Goal: Task Accomplishment & Management: Use online tool/utility

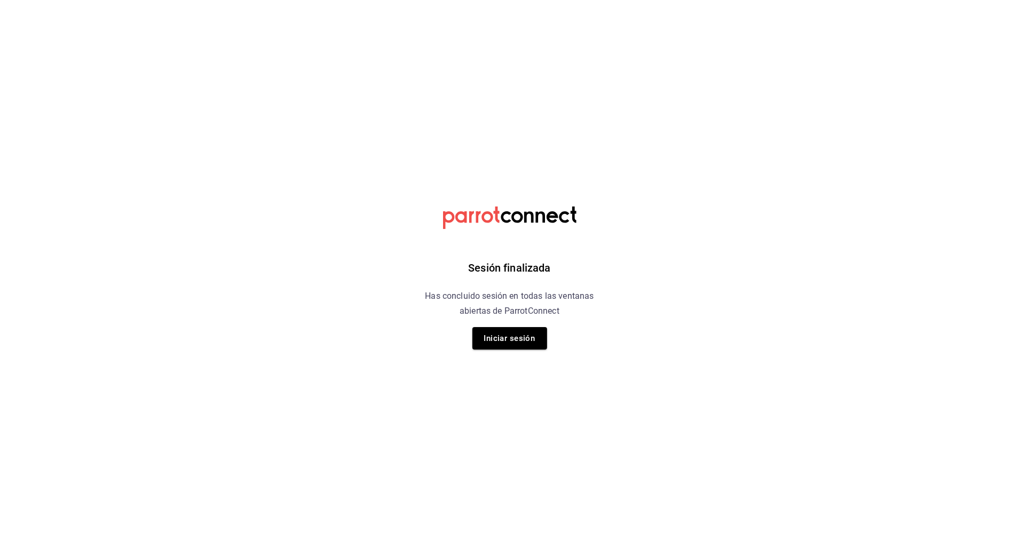
click at [541, 324] on div "Sesión finalizada Has concluido sesión en todas las ventanas abiertas de Parrot…" at bounding box center [510, 278] width 270 height 556
click at [529, 342] on button "Iniciar sesión" at bounding box center [509, 338] width 75 height 22
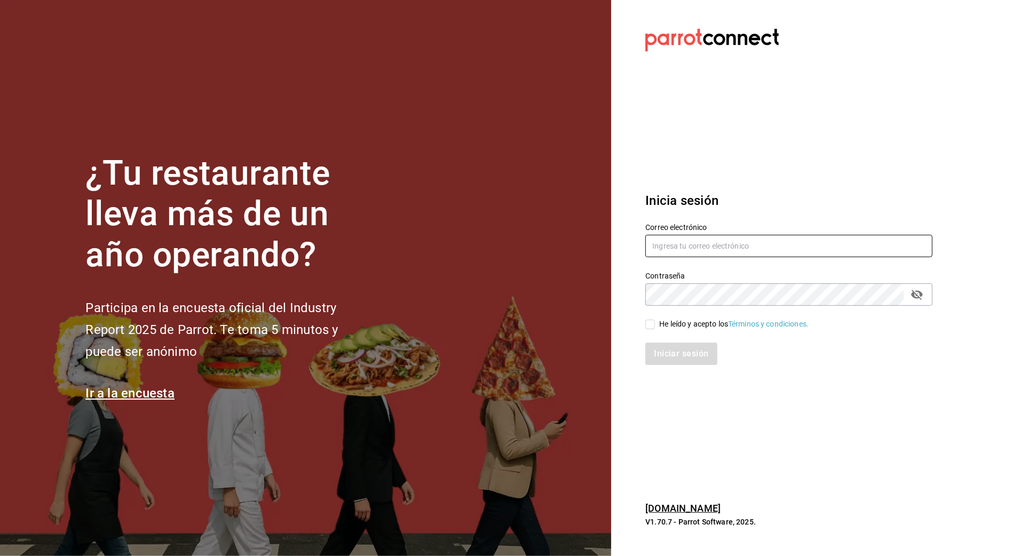
type input "arf941012@gmail.com"
click at [918, 297] on icon "passwordField" at bounding box center [917, 295] width 12 height 10
drag, startPoint x: 752, startPoint y: 403, endPoint x: 711, endPoint y: 339, distance: 76.1
click at [722, 353] on section "Datos incorrectos. Verifica que tu Correo o Contraseña estén bien escritos. Ini…" at bounding box center [784, 278] width 347 height 556
click at [652, 323] on input "He leído y acepto los Términos y condiciones." at bounding box center [650, 325] width 10 height 10
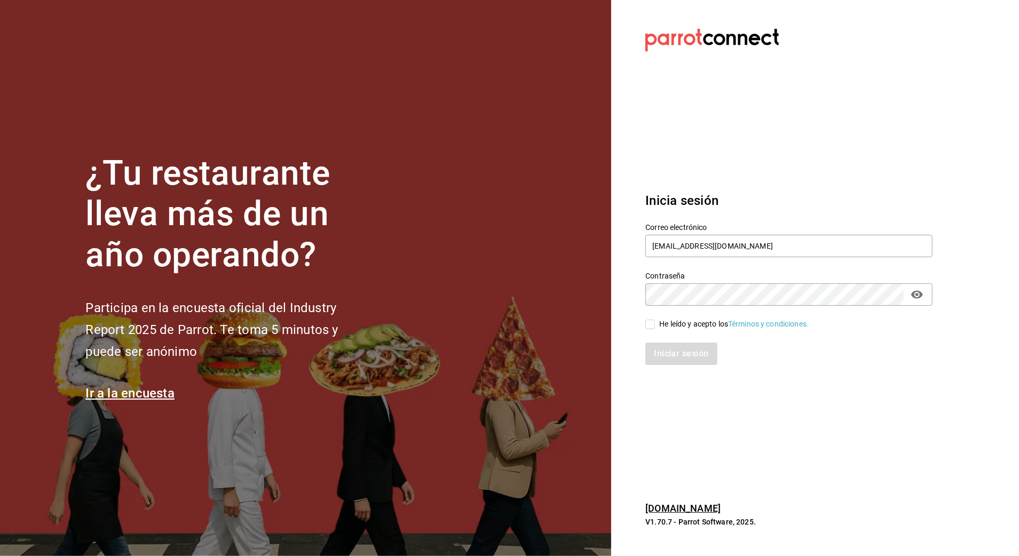
checkbox input "true"
click at [657, 349] on button "Iniciar sesión" at bounding box center [681, 354] width 73 height 22
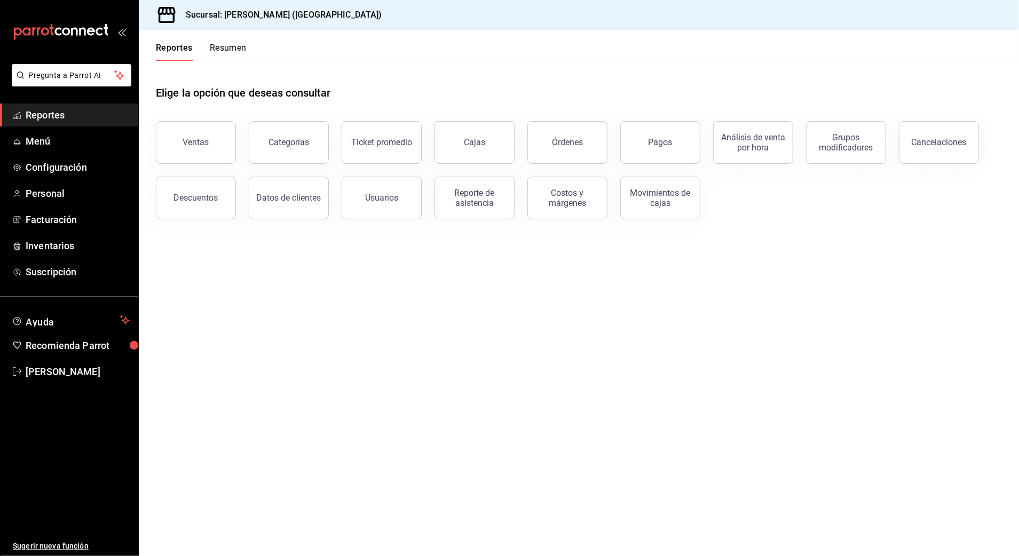
click at [225, 149] on button "Ventas" at bounding box center [196, 142] width 80 height 43
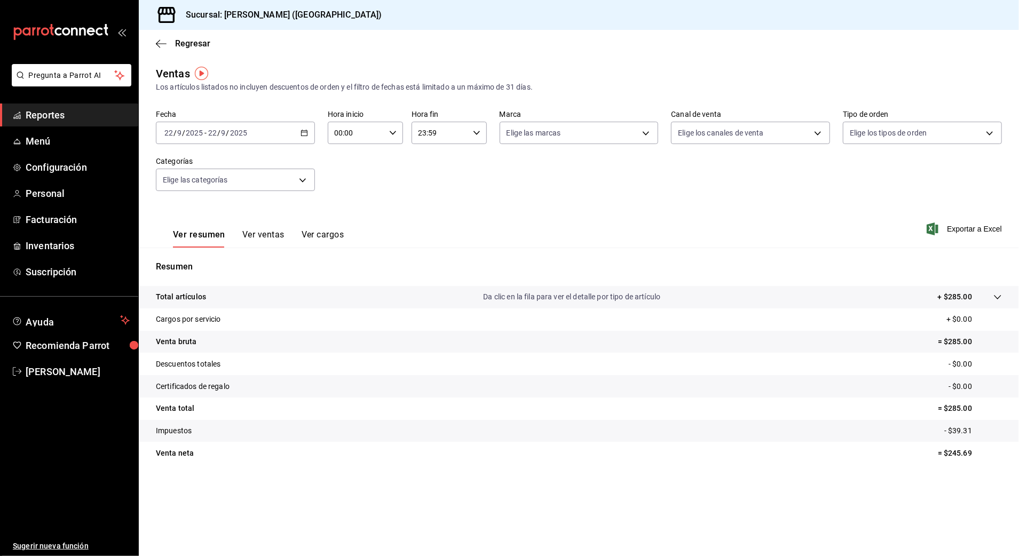
click at [302, 130] on \(Stroke\) "button" at bounding box center [304, 133] width 6 height 6
click at [193, 255] on li "Rango de fechas" at bounding box center [206, 261] width 100 height 24
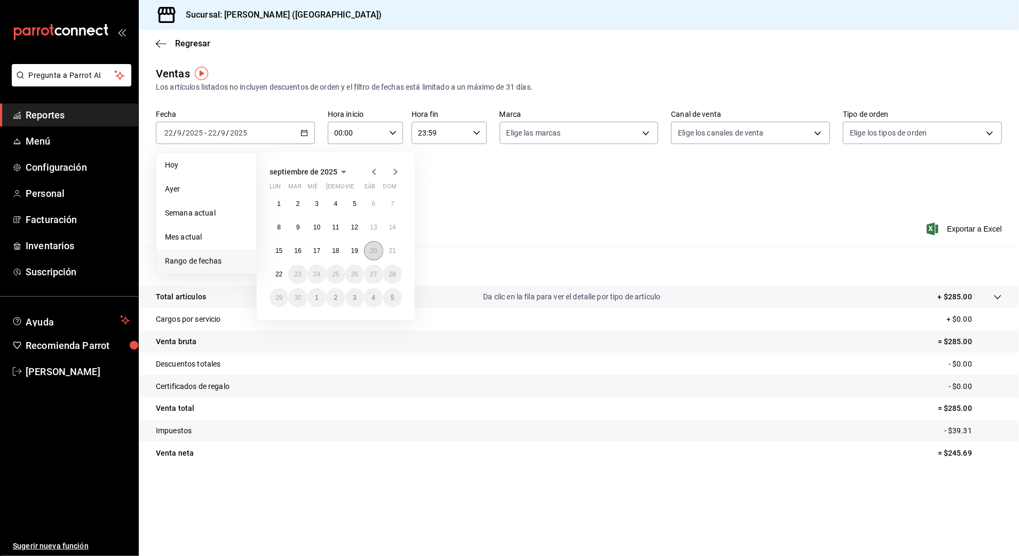
click at [371, 254] on abbr "20" at bounding box center [373, 250] width 7 height 7
click at [394, 254] on abbr "21" at bounding box center [392, 250] width 7 height 7
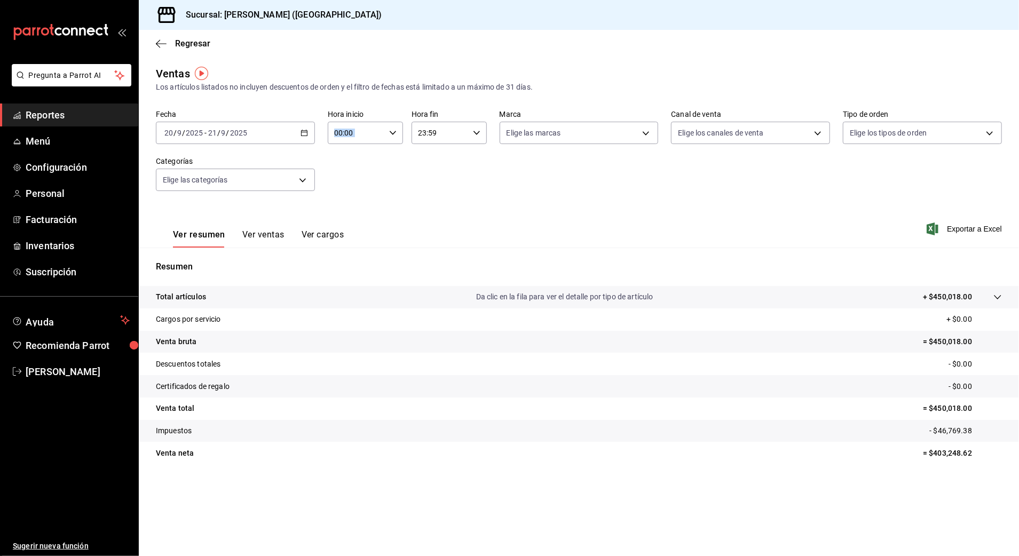
click at [387, 135] on div "00:00 Hora inicio" at bounding box center [365, 133] width 75 height 22
click at [347, 202] on span "10" at bounding box center [346, 203] width 21 height 9
type input "10:00"
click at [460, 137] on div at bounding box center [509, 278] width 1019 height 556
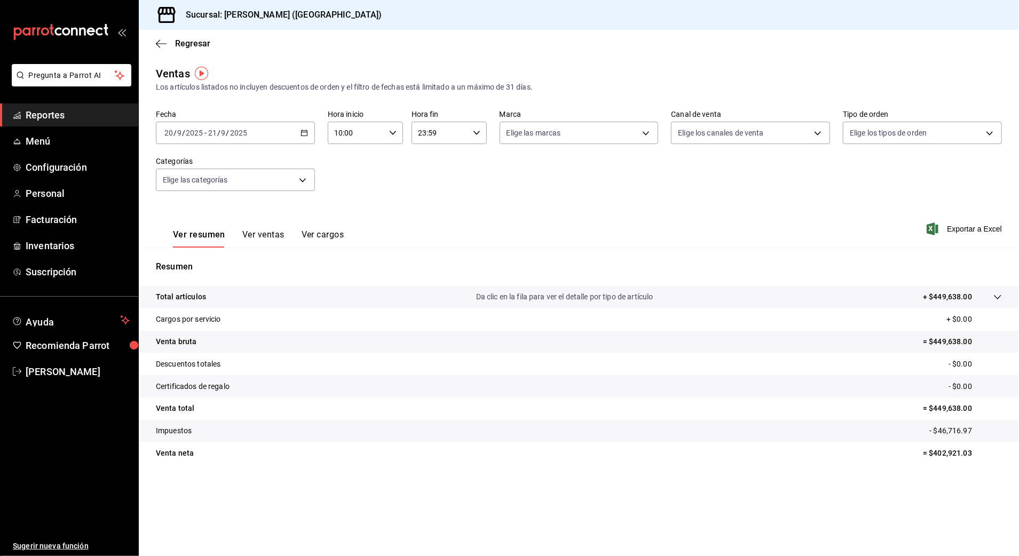
click at [459, 138] on input "23:59" at bounding box center [439, 132] width 57 height 21
click at [430, 163] on span "03" at bounding box center [430, 166] width 21 height 9
type input "03:59"
click at [556, 183] on div at bounding box center [509, 278] width 1019 height 556
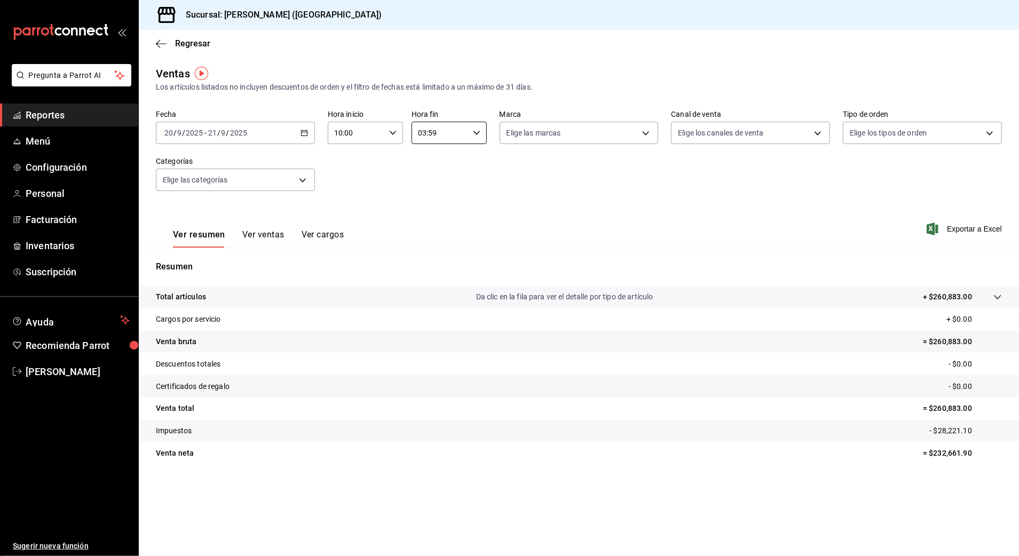
click at [304, 136] on \(Stroke\) "button" at bounding box center [304, 133] width 6 height 6
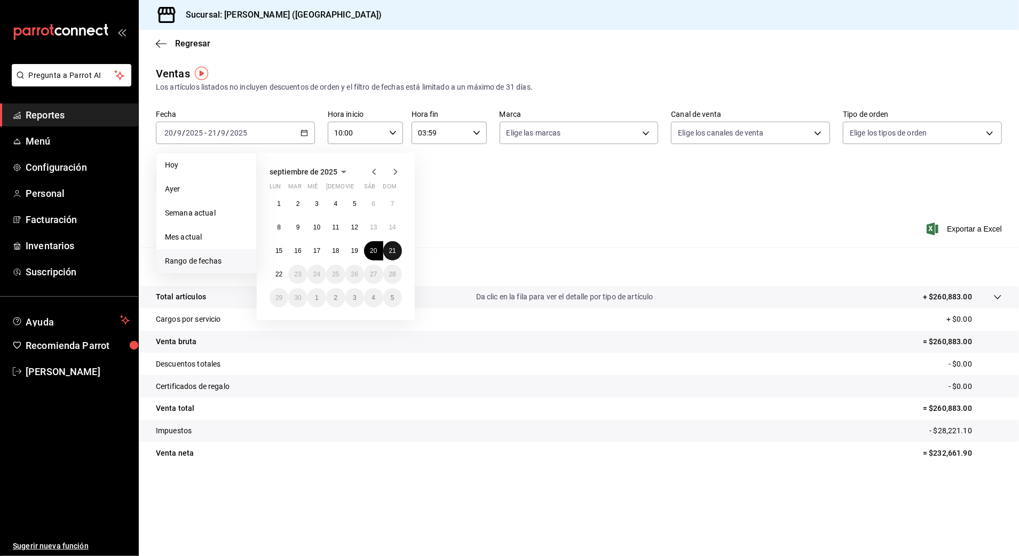
click at [394, 250] on abbr "21" at bounding box center [392, 250] width 7 height 7
click at [282, 278] on abbr "22" at bounding box center [278, 274] width 7 height 7
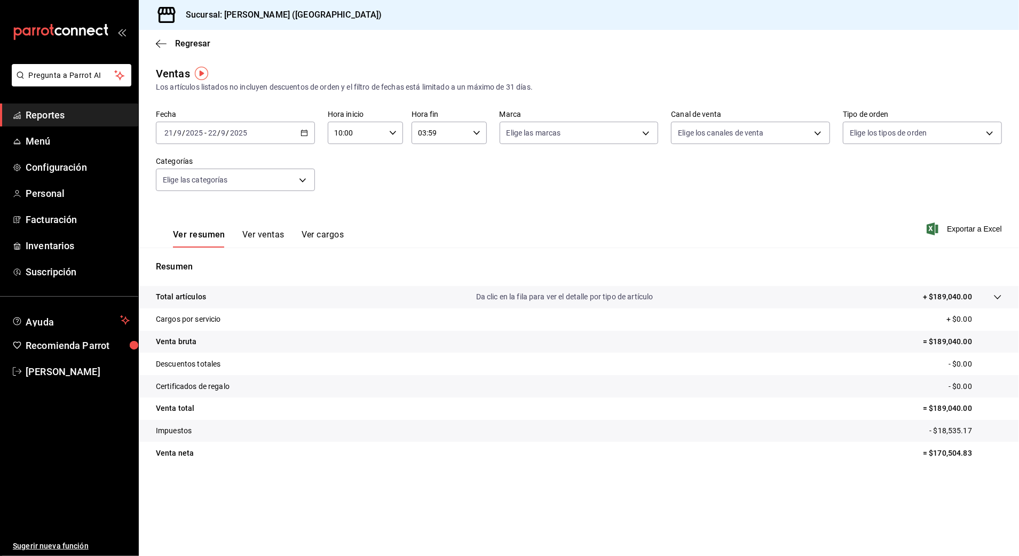
click at [403, 200] on div "Fecha [DATE] [DATE] - [DATE] [DATE] Hora inicio 10:00 Hora inicio Hora fin 03:5…" at bounding box center [579, 157] width 846 height 94
click at [433, 216] on div "Ver resumen Ver ventas Ver cargos Exportar a Excel" at bounding box center [579, 226] width 880 height 44
click at [357, 131] on input "10:00" at bounding box center [356, 132] width 57 height 21
click at [345, 153] on button "10" at bounding box center [347, 159] width 34 height 21
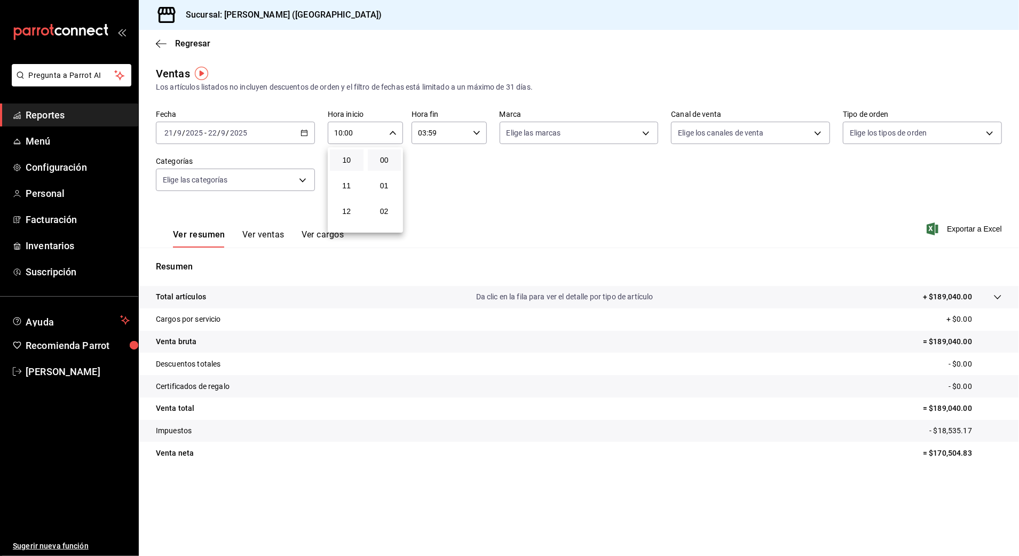
click at [432, 164] on div at bounding box center [509, 278] width 1019 height 556
click at [191, 47] on span "Regresar" at bounding box center [192, 43] width 35 height 10
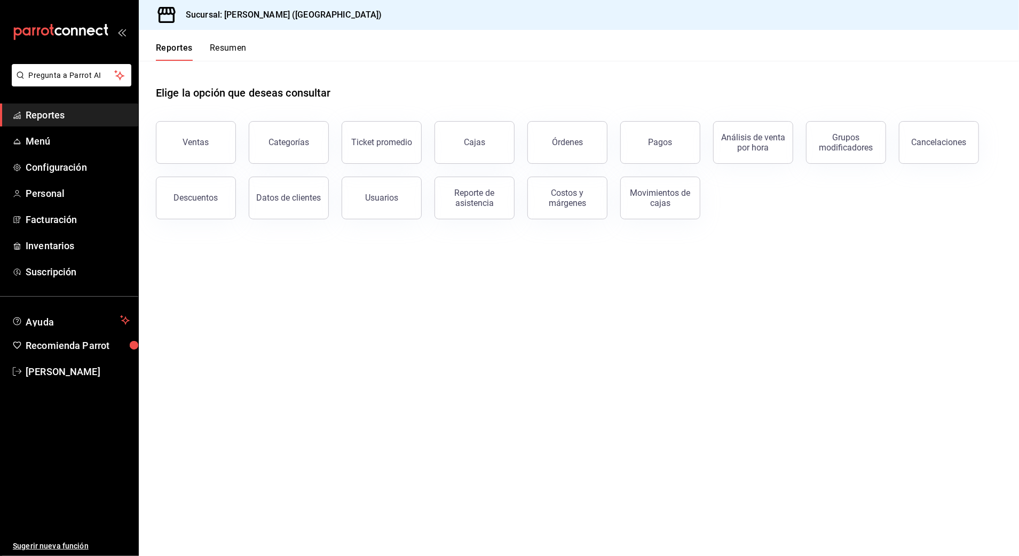
click at [513, 406] on main "Elige la opción que deseas consultar Ventas Categorías Ticket promedio Cajas Ór…" at bounding box center [579, 308] width 880 height 495
click at [218, 197] on button "Descuentos" at bounding box center [196, 198] width 80 height 43
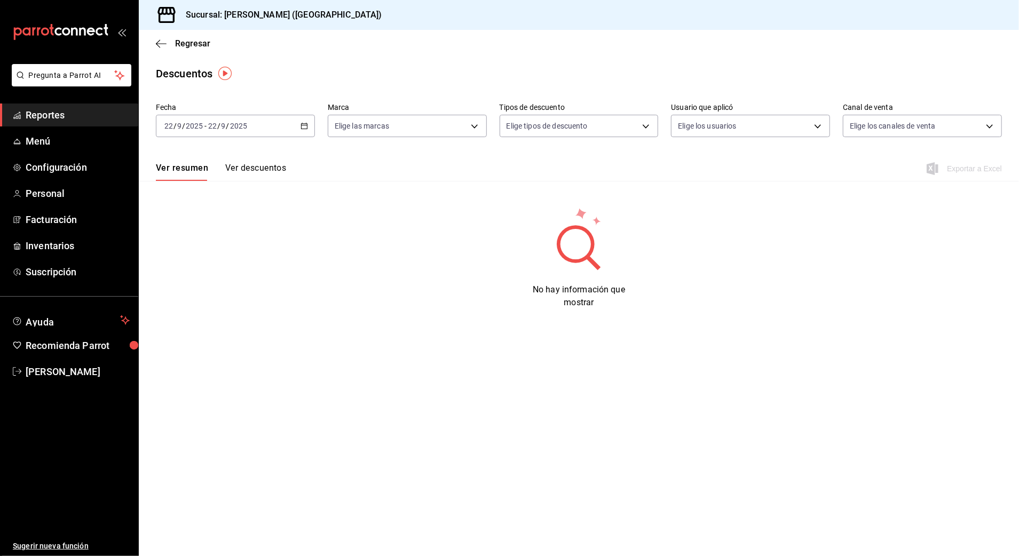
click at [307, 123] on icon "button" at bounding box center [303, 125] width 7 height 7
click at [225, 278] on span "Rango de fechas" at bounding box center [206, 278] width 83 height 11
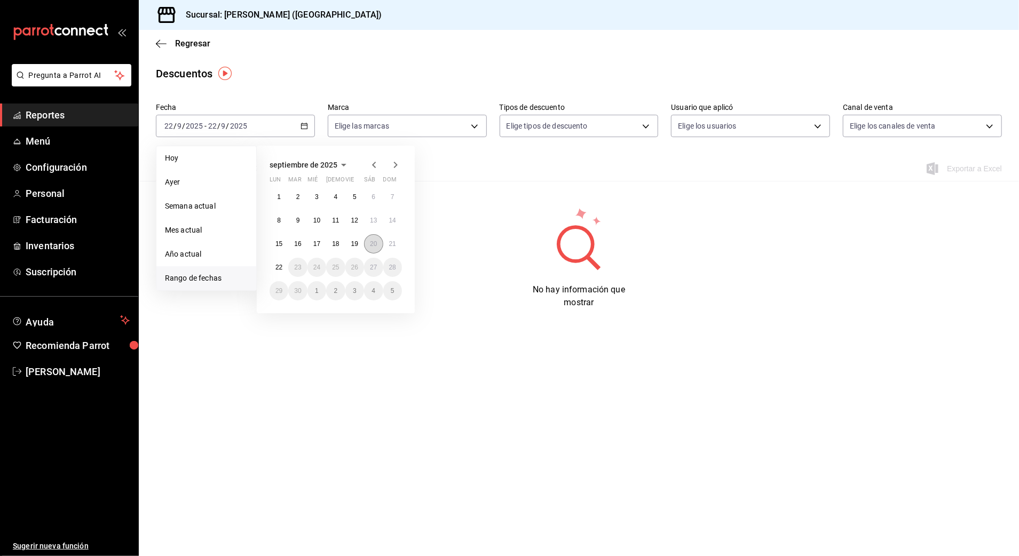
click at [374, 246] on abbr "20" at bounding box center [373, 243] width 7 height 7
click at [392, 246] on abbr "21" at bounding box center [392, 243] width 7 height 7
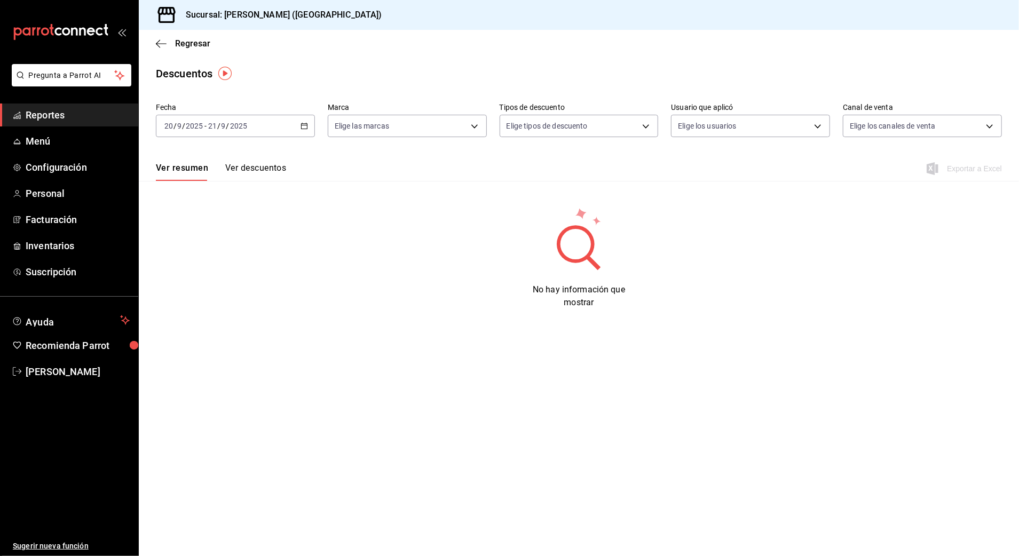
click at [551, 158] on div "Ver resumen Ver descuentos Exportar a Excel" at bounding box center [579, 165] width 880 height 31
click at [183, 39] on span "Regresar" at bounding box center [192, 43] width 35 height 10
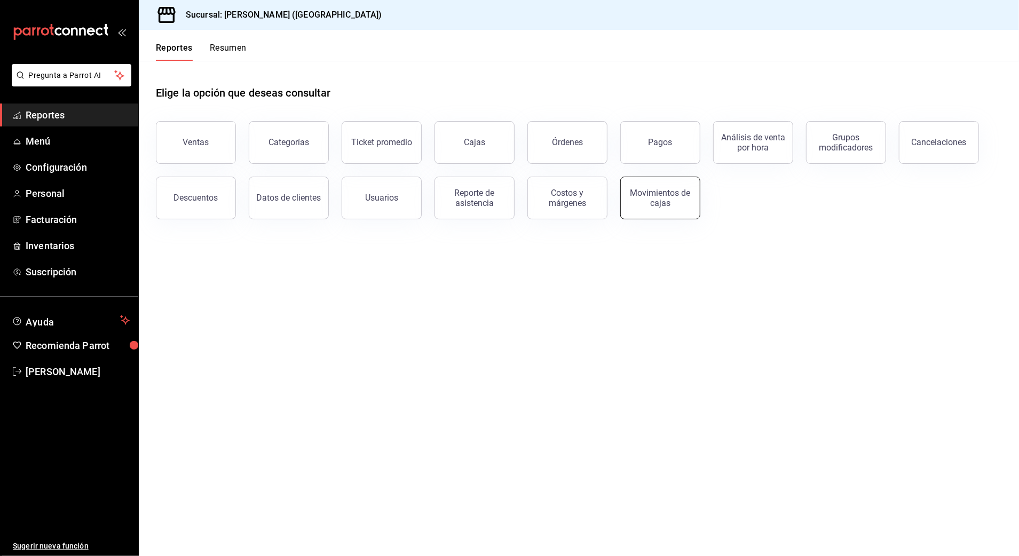
click at [645, 192] on div "Movimientos de cajas" at bounding box center [660, 198] width 66 height 20
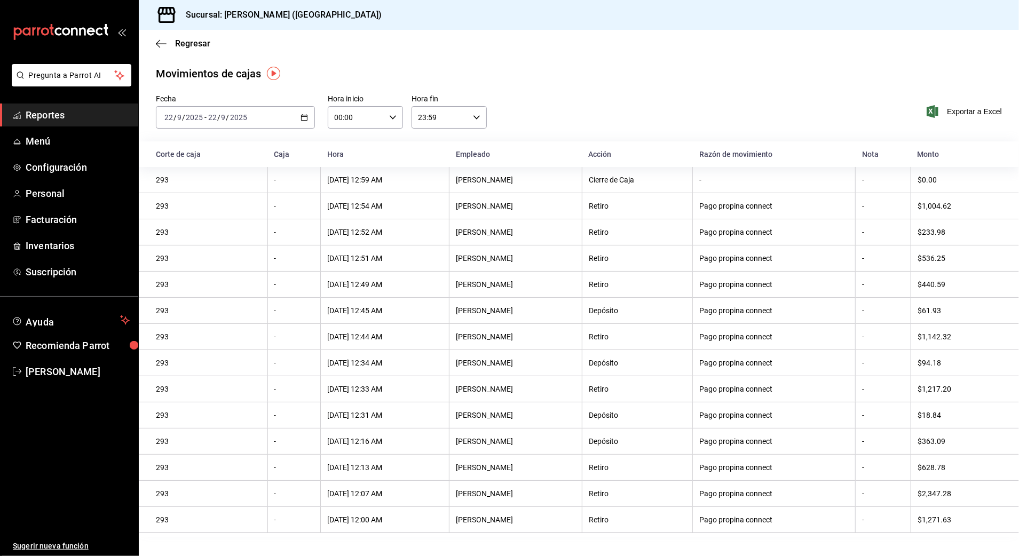
click at [281, 114] on div "[DATE] [DATE] - [DATE] [DATE]" at bounding box center [235, 117] width 159 height 22
click at [208, 266] on span "Rango de fechas" at bounding box center [206, 269] width 83 height 11
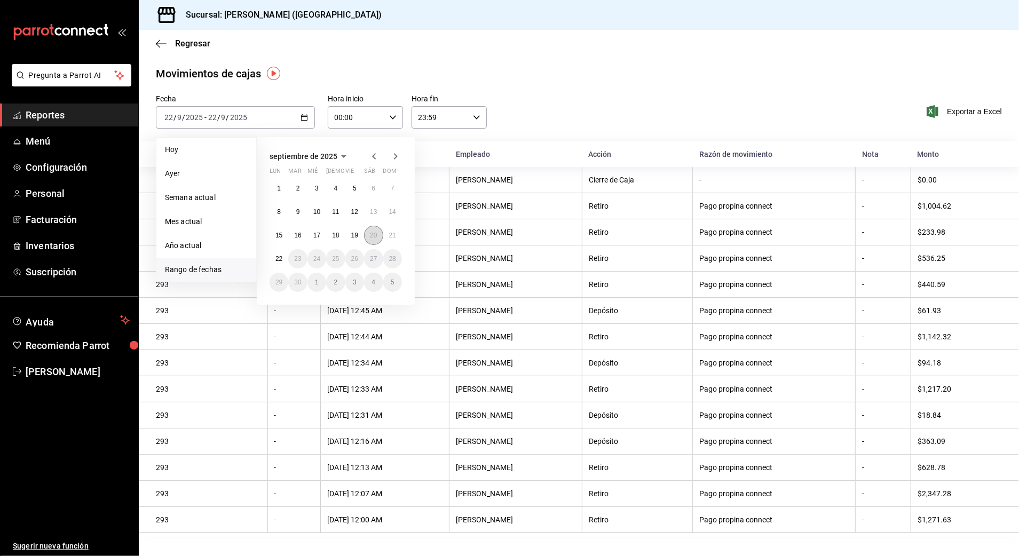
click at [366, 238] on button "20" at bounding box center [373, 235] width 19 height 19
click at [390, 238] on abbr "21" at bounding box center [392, 235] width 7 height 7
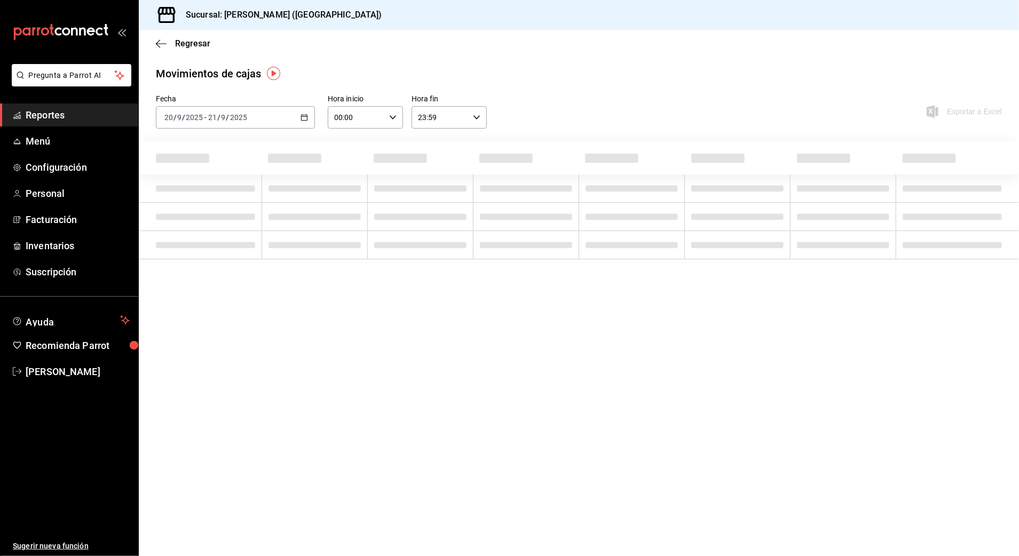
click at [376, 118] on input "00:00" at bounding box center [356, 117] width 57 height 21
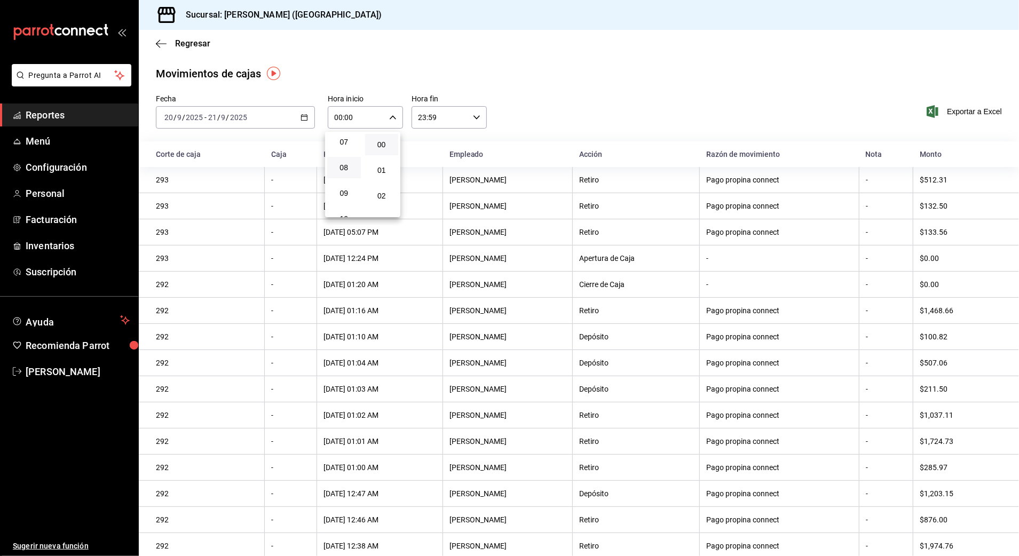
scroll to position [213, 0]
click at [339, 186] on span "10" at bounding box center [344, 187] width 21 height 9
type input "10:00"
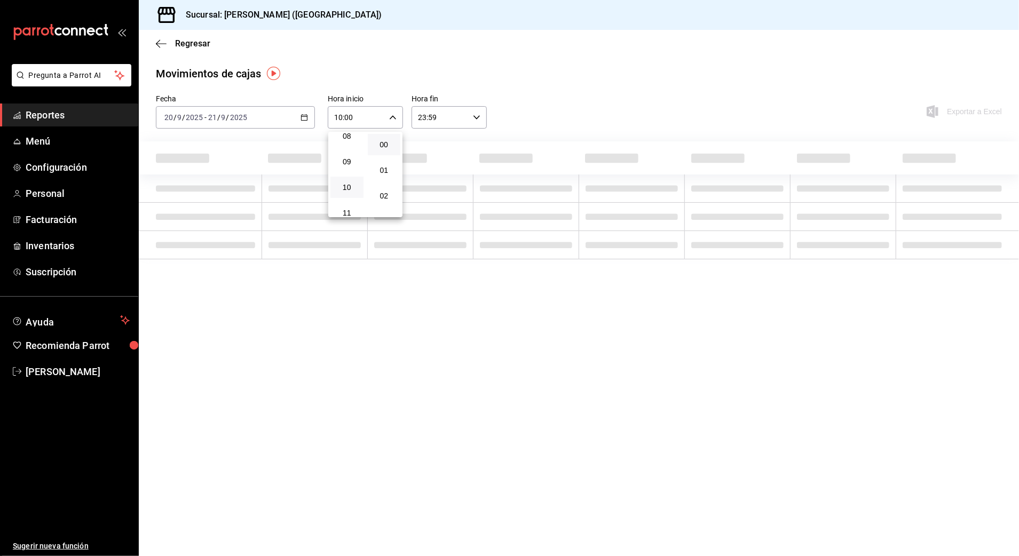
click at [448, 118] on div at bounding box center [509, 278] width 1019 height 556
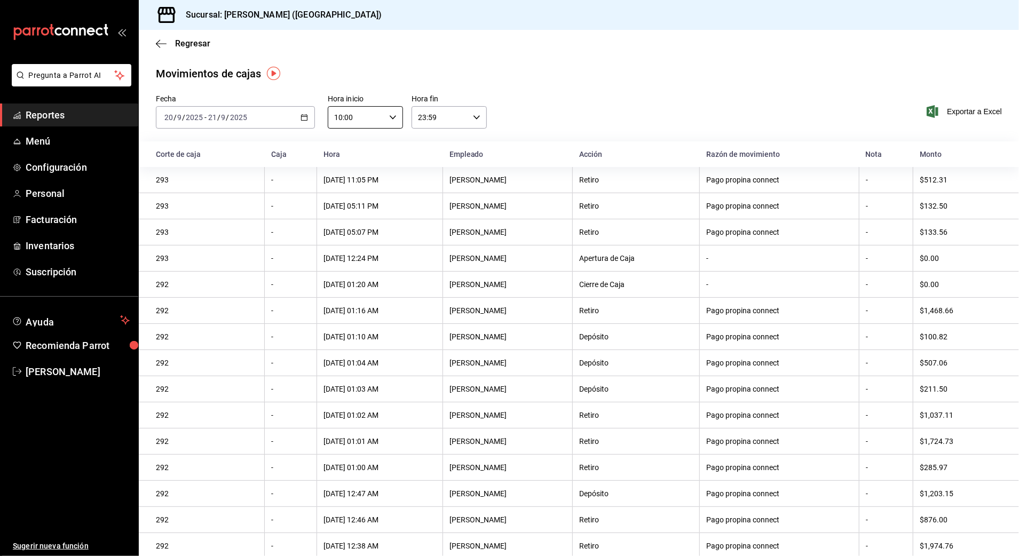
click at [455, 123] on input "23:59" at bounding box center [439, 117] width 57 height 21
click at [425, 192] on span "03" at bounding box center [427, 190] width 20 height 9
type input "03:59"
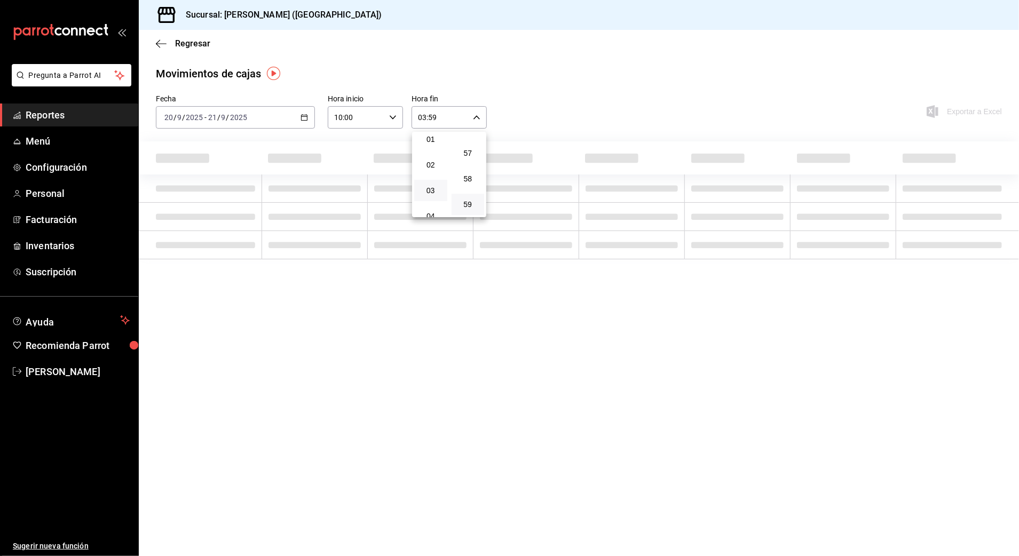
click at [553, 107] on div at bounding box center [509, 278] width 1019 height 556
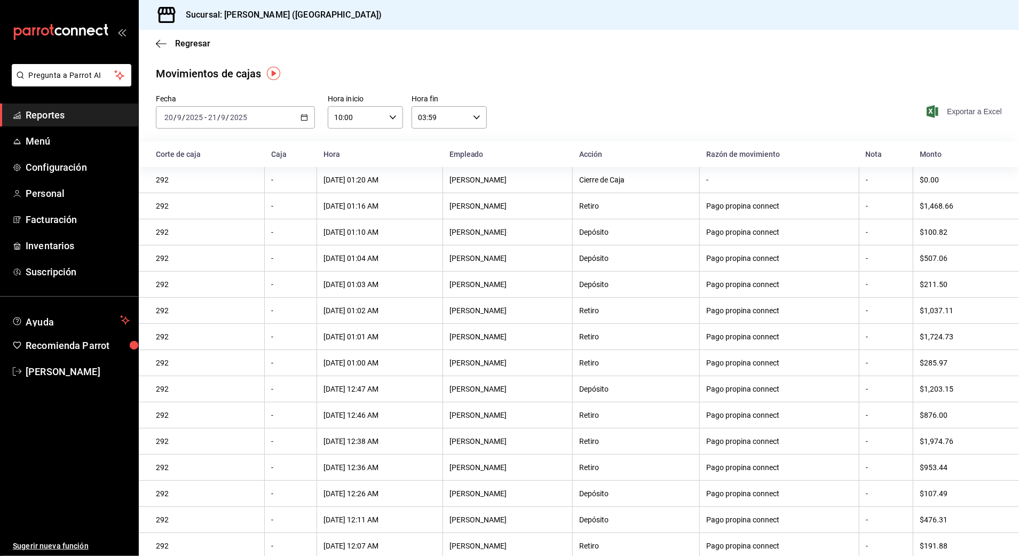
click at [957, 113] on span "Exportar a Excel" at bounding box center [965, 111] width 73 height 13
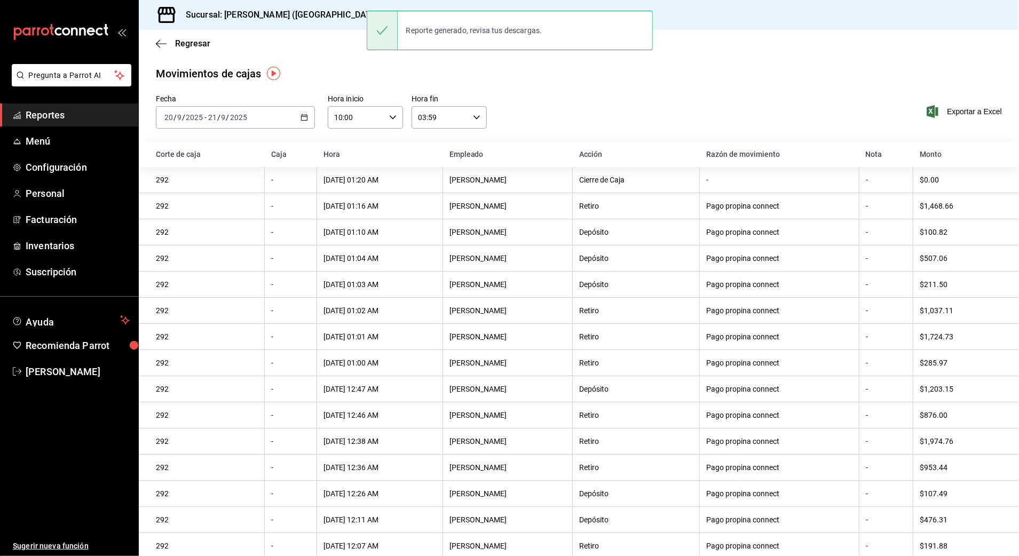
click at [518, 141] on th "Empleado" at bounding box center [508, 154] width 130 height 26
click at [435, 65] on main "Regresar Movimientos [PERSON_NAME] Fecha [DATE] [DATE] - [DATE] [DATE] Hora ini…" at bounding box center [579, 336] width 880 height 612
click at [191, 37] on div "Regresar" at bounding box center [579, 43] width 880 height 27
click at [192, 45] on span "Regresar" at bounding box center [192, 43] width 35 height 10
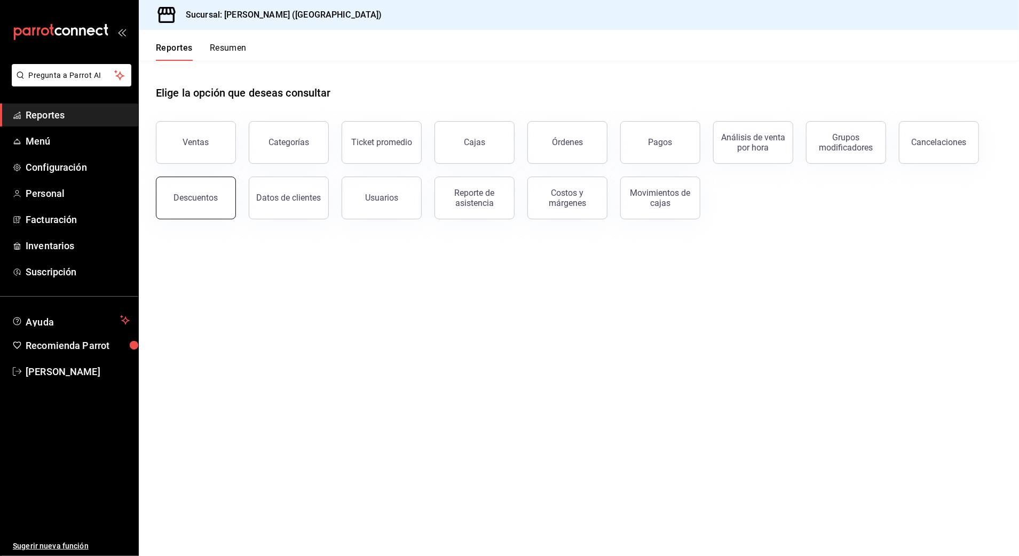
click at [203, 201] on div "Descuentos" at bounding box center [196, 198] width 44 height 10
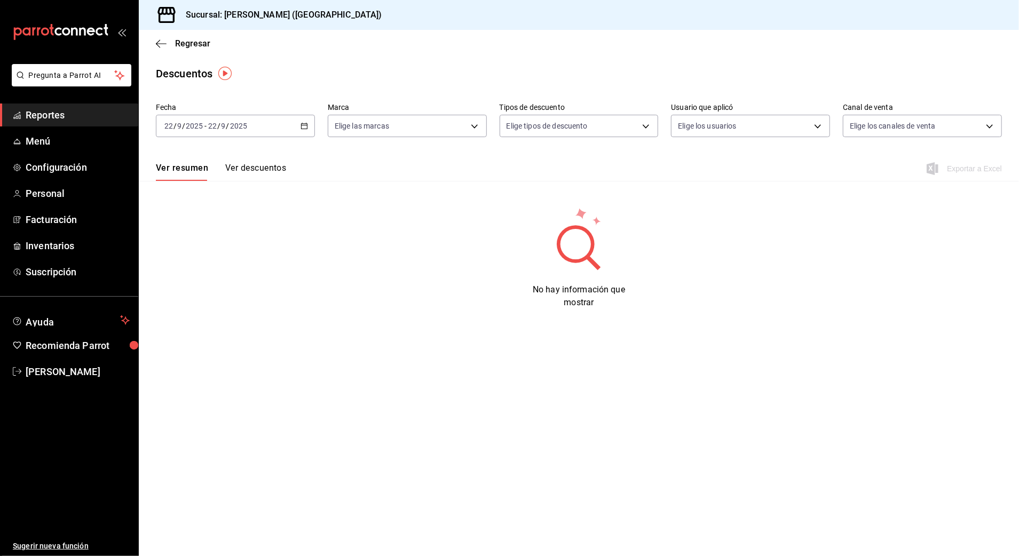
click at [298, 129] on div "[DATE] [DATE] - [DATE] [DATE]" at bounding box center [235, 126] width 159 height 22
click at [217, 283] on span "Rango de fechas" at bounding box center [206, 278] width 83 height 11
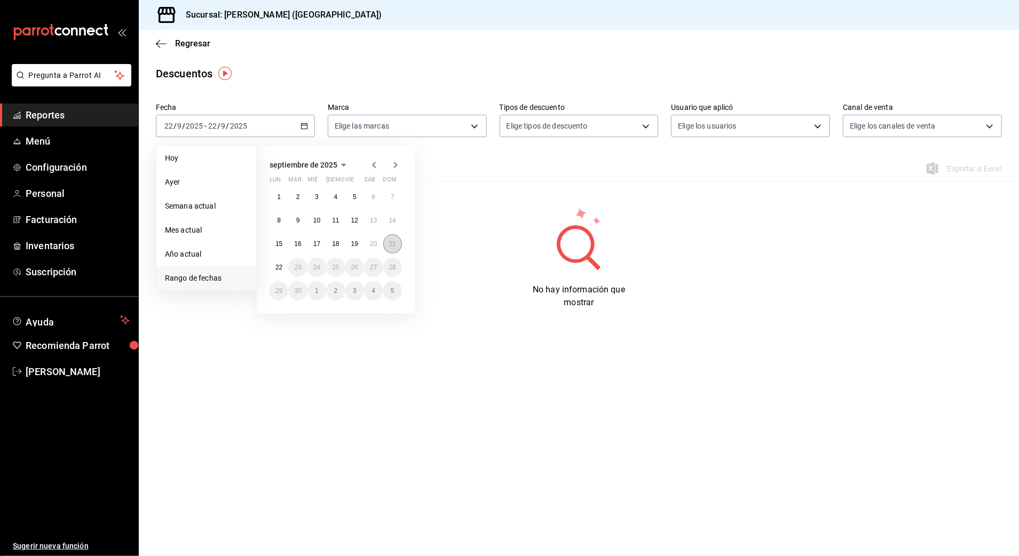
click at [399, 247] on button "21" at bounding box center [392, 243] width 19 height 19
click at [274, 267] on button "22" at bounding box center [279, 267] width 19 height 19
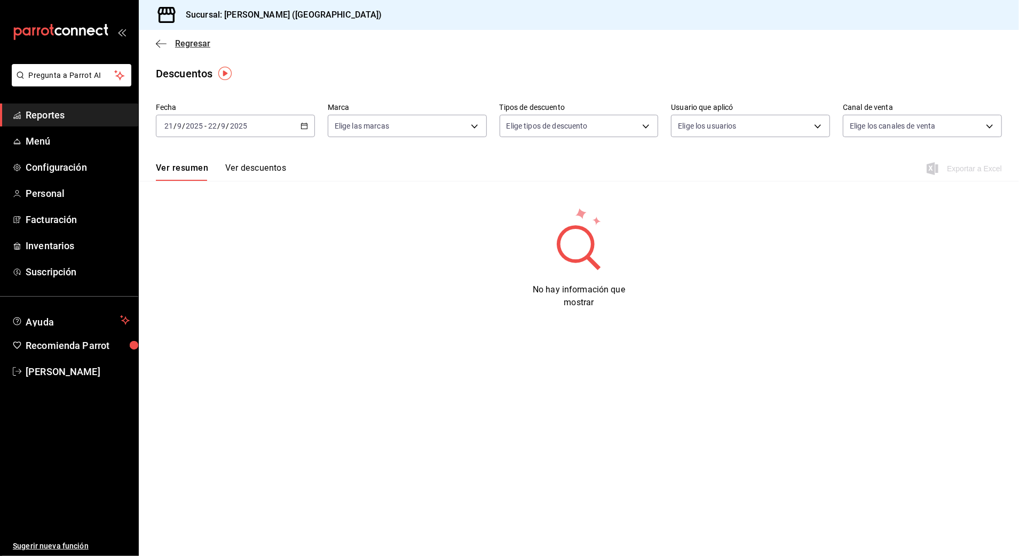
click at [200, 41] on span "Regresar" at bounding box center [192, 43] width 35 height 10
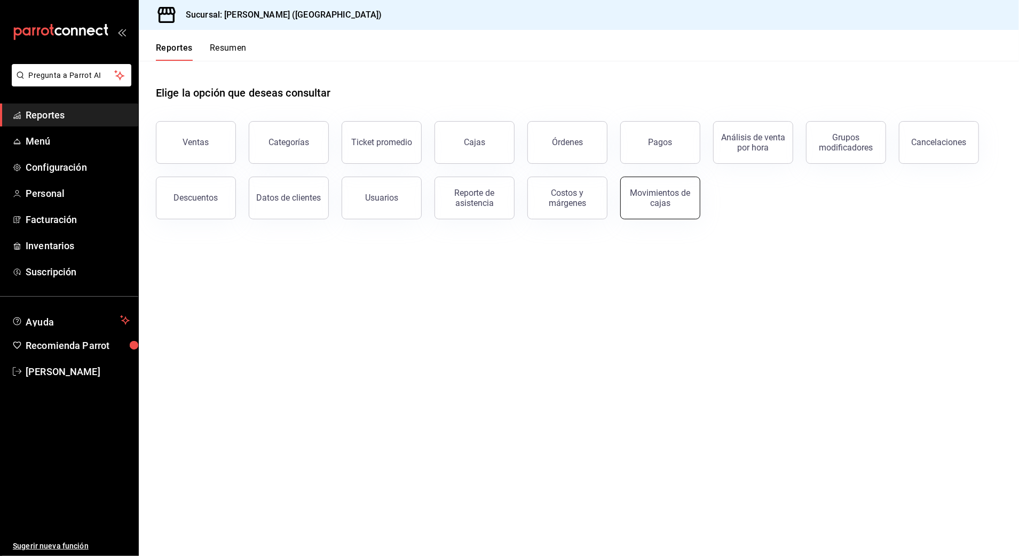
click at [671, 211] on button "Movimientos de cajas" at bounding box center [660, 198] width 80 height 43
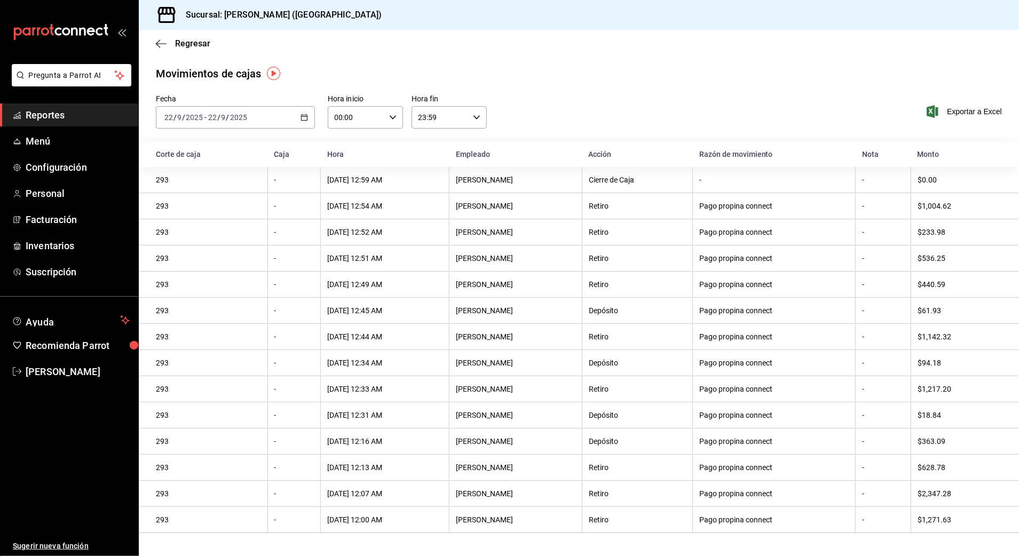
click at [265, 115] on div "[DATE] [DATE] - [DATE] [DATE]" at bounding box center [235, 117] width 159 height 22
click at [214, 274] on span "Rango de fechas" at bounding box center [206, 269] width 83 height 11
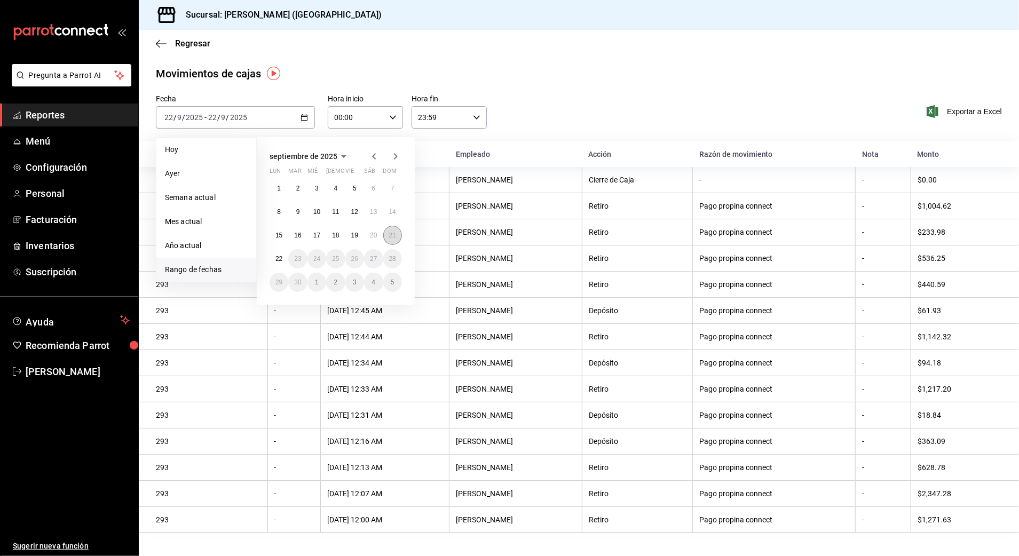
click at [396, 236] on button "21" at bounding box center [392, 235] width 19 height 19
click at [287, 257] on button "22" at bounding box center [279, 258] width 19 height 19
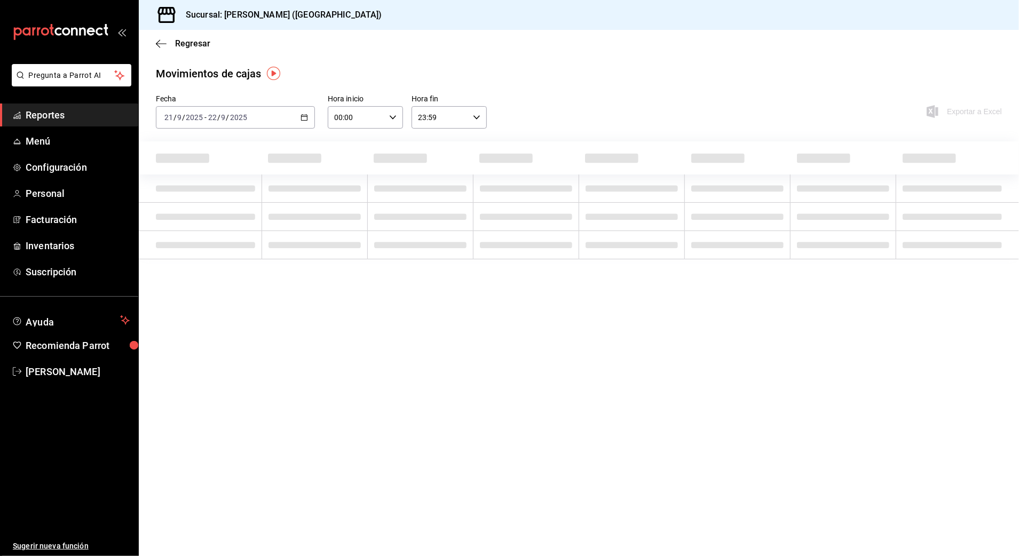
click at [366, 113] on input "00:00" at bounding box center [356, 117] width 57 height 21
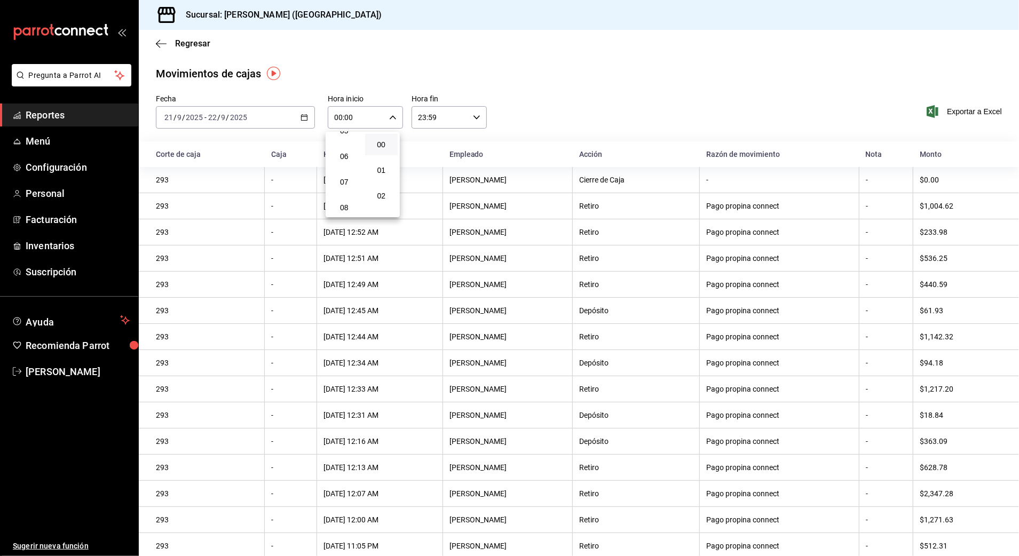
scroll to position [213, 0]
click at [346, 193] on button "10" at bounding box center [344, 187] width 33 height 21
type input "10:00"
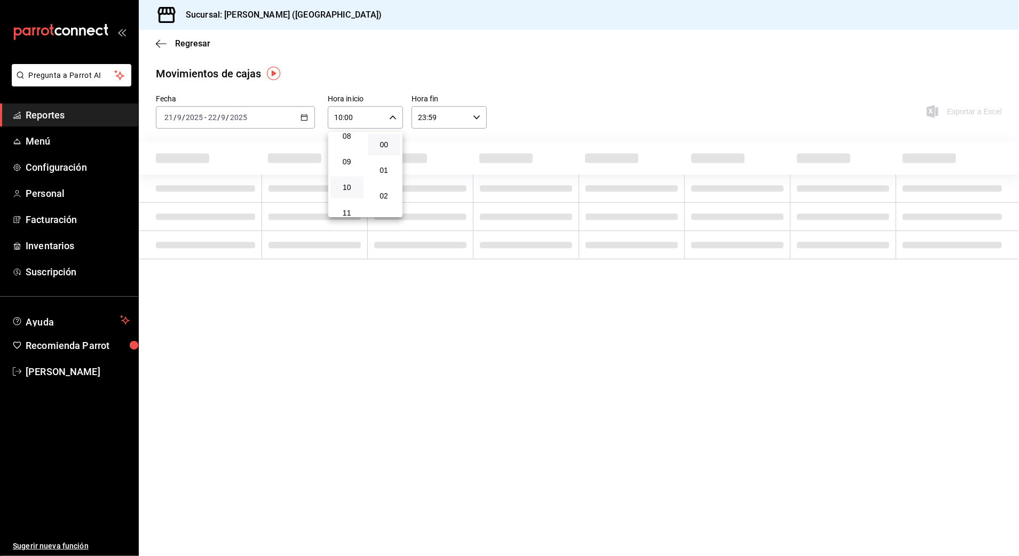
click at [440, 123] on div at bounding box center [509, 278] width 1019 height 556
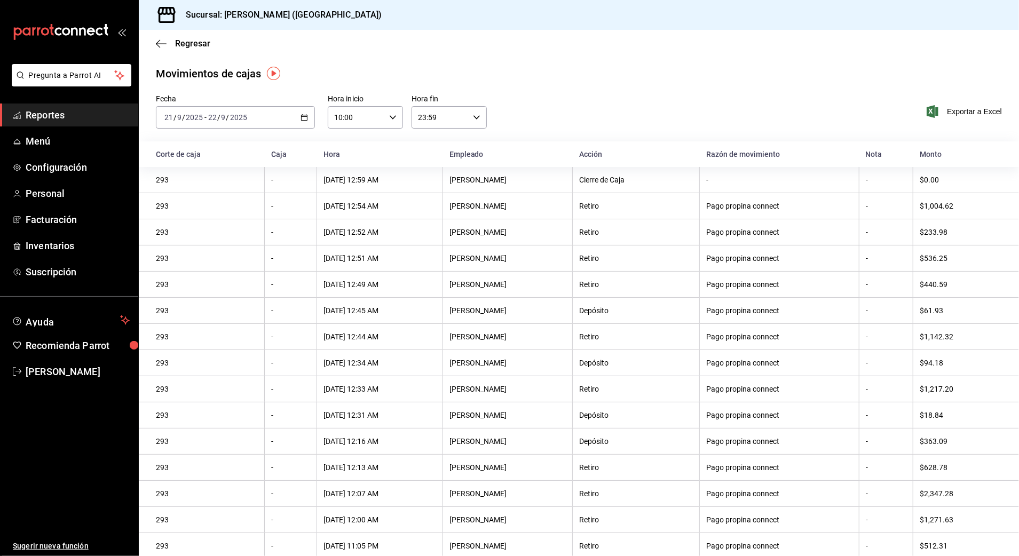
click at [445, 120] on input "23:59" at bounding box center [439, 117] width 57 height 21
click at [429, 195] on button "03" at bounding box center [426, 190] width 33 height 21
type input "03:59"
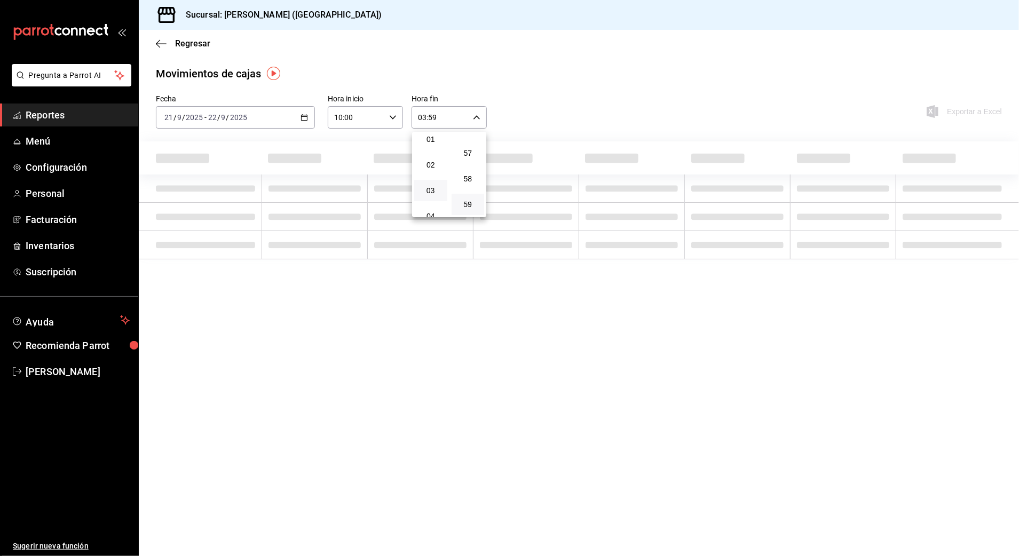
click at [609, 127] on div at bounding box center [509, 278] width 1019 height 556
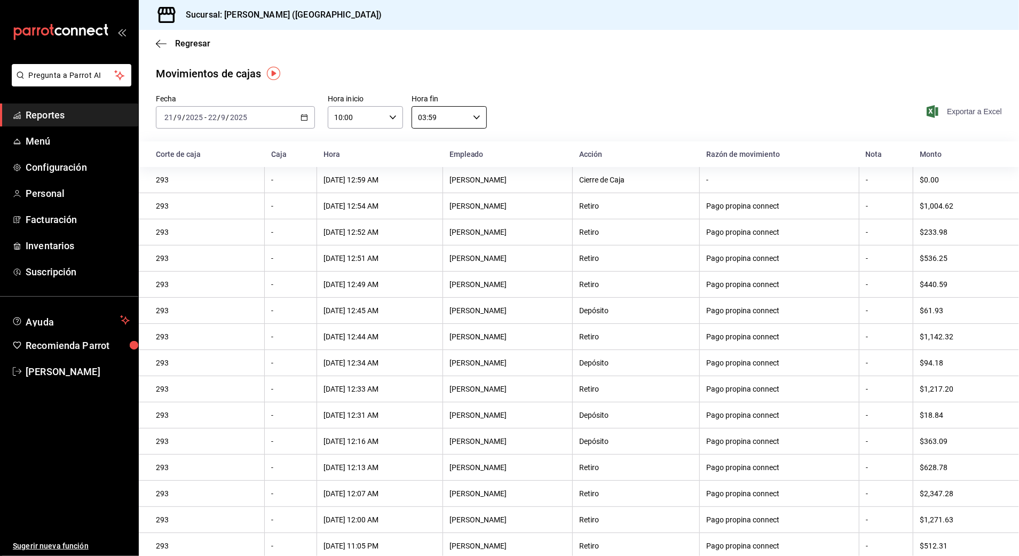
click at [954, 105] on span "Exportar a Excel" at bounding box center [965, 111] width 73 height 13
